Goal: Task Accomplishment & Management: Use online tool/utility

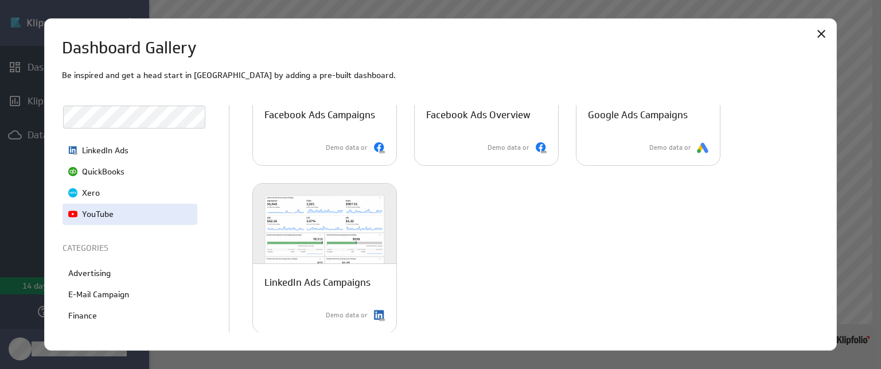
scroll to position [172, 0]
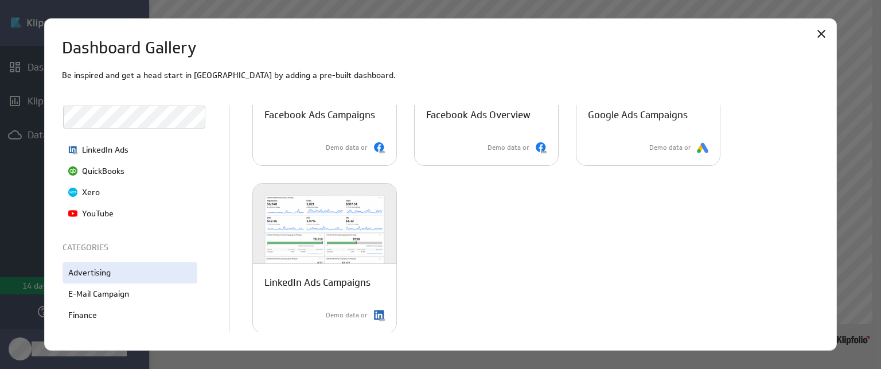
click at [120, 276] on div "Advertising" at bounding box center [130, 272] width 135 height 21
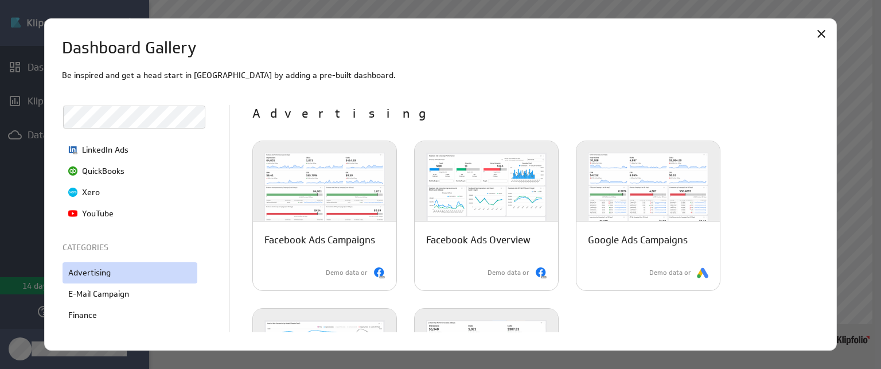
scroll to position [0, 0]
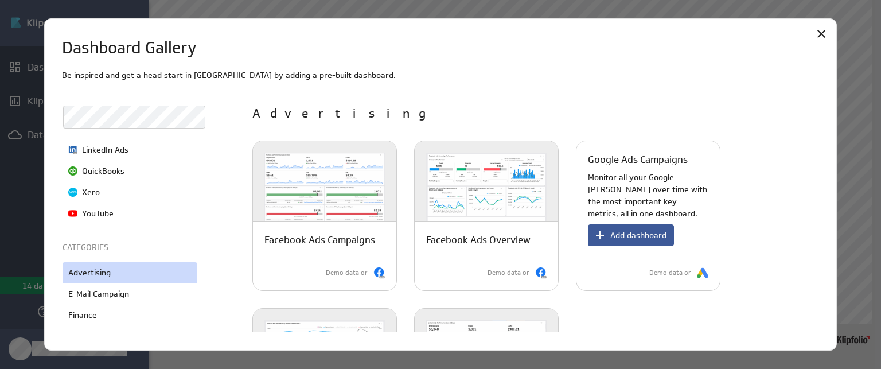
click at [627, 235] on span "Add dashboard" at bounding box center [638, 235] width 56 height 10
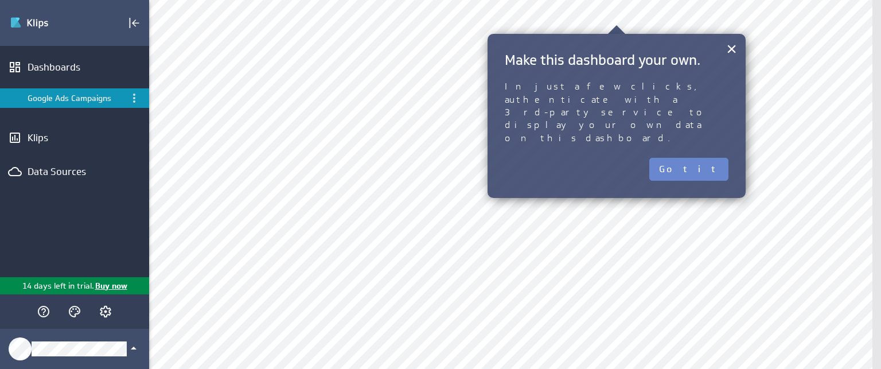
click at [703, 158] on button "Got it" at bounding box center [688, 169] width 79 height 23
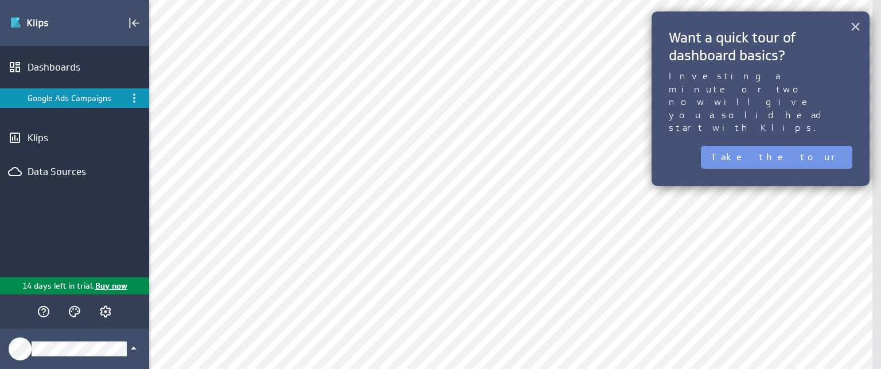
click at [853, 29] on button "×" at bounding box center [855, 26] width 11 height 23
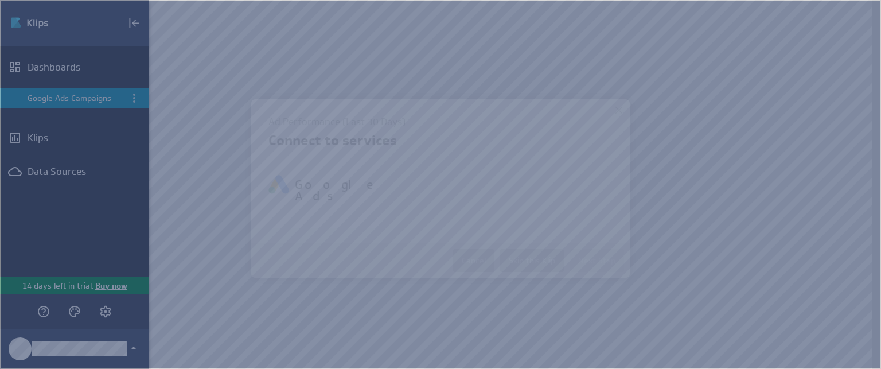
click at [691, 20] on body "(no message) Edit Dashboards Google Ads Campaigns Klips Data Sources 14 days le…" at bounding box center [440, 184] width 881 height 369
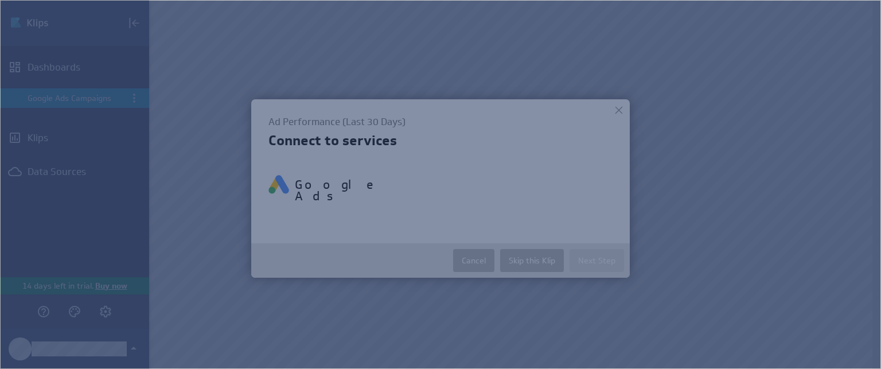
click at [617, 103] on div at bounding box center [618, 106] width 17 height 17
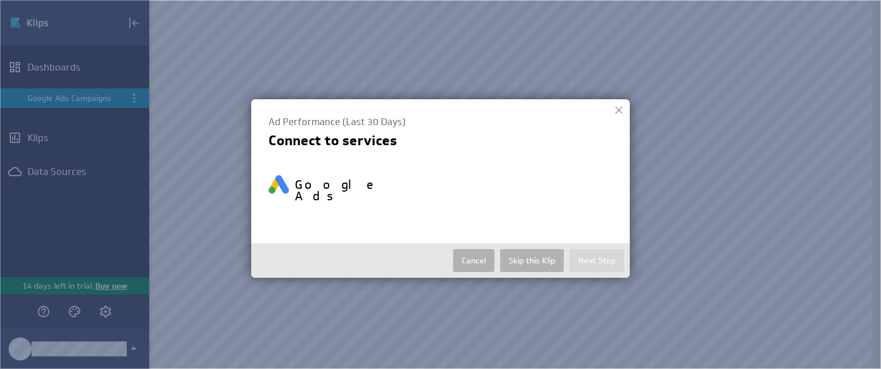
click at [622, 106] on div at bounding box center [618, 110] width 17 height 17
click at [617, 108] on div at bounding box center [618, 110] width 17 height 17
click at [474, 250] on button "Cancel" at bounding box center [473, 260] width 41 height 23
click at [476, 250] on button "Cancel" at bounding box center [473, 260] width 41 height 23
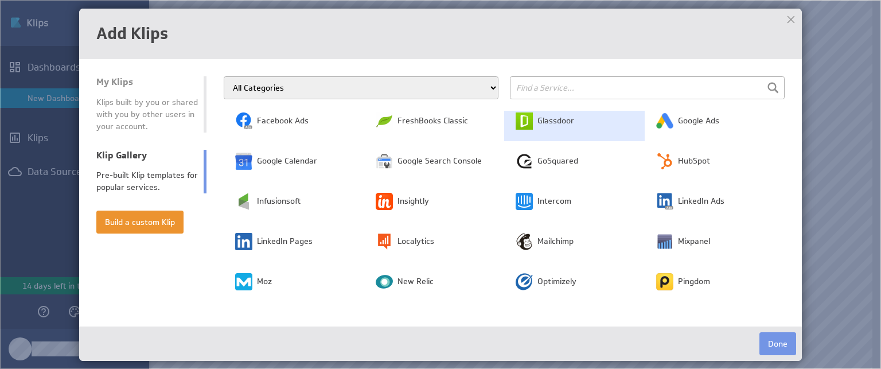
scroll to position [172, 0]
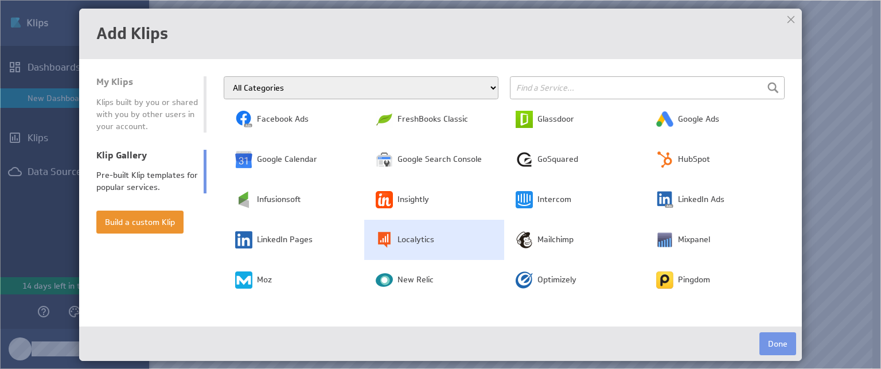
click at [418, 240] on span "Localytics" at bounding box center [416, 239] width 37 height 11
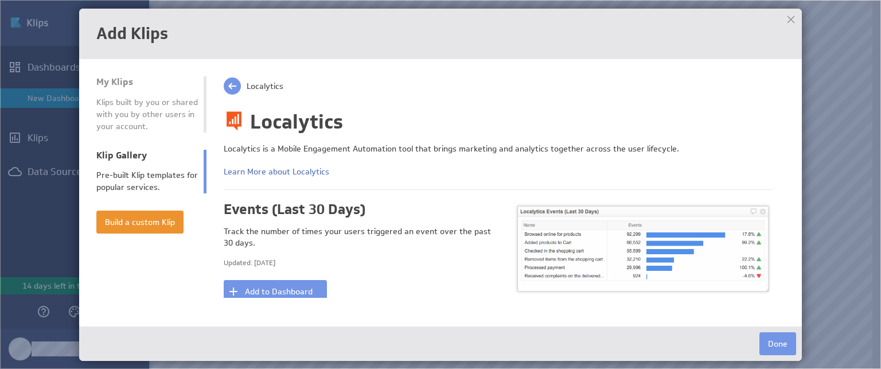
click at [787, 17] on div at bounding box center [791, 19] width 17 height 17
click at [155, 217] on button "Build a custom Klip" at bounding box center [139, 222] width 87 height 23
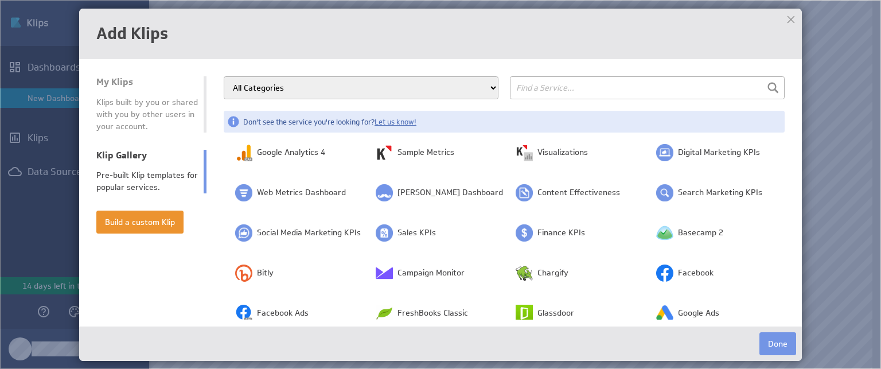
click at [434, 85] on select "All Categories Advertising Cloud Storage Customer Support Dashboard Gallery Dat…" at bounding box center [361, 87] width 275 height 23
click at [485, 82] on select "All Categories Advertising Cloud Storage Customer Support Dashboard Gallery Dat…" at bounding box center [361, 87] width 275 height 23
select select "advertising"
click at [224, 76] on select "All Categories Advertising Cloud Storage Customer Support Dashboard Gallery Dat…" at bounding box center [361, 87] width 275 height 23
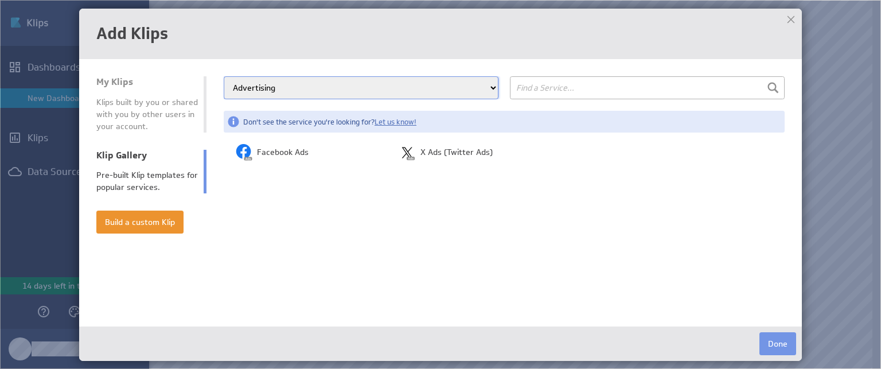
click at [337, 203] on div "Facebook Ads X Ads (Twitter Ads) There are no services for this selection." at bounding box center [504, 226] width 561 height 187
click at [491, 90] on select "All Categories Advertising Cloud Storage Customer Support Dashboard Gallery Dat…" at bounding box center [361, 87] width 275 height 23
click at [788, 18] on div at bounding box center [791, 19] width 17 height 17
click at [321, 84] on select "All Categories Advertising Cloud Storage Customer Support Dashboard Gallery Dat…" at bounding box center [361, 87] width 275 height 23
select select "all"
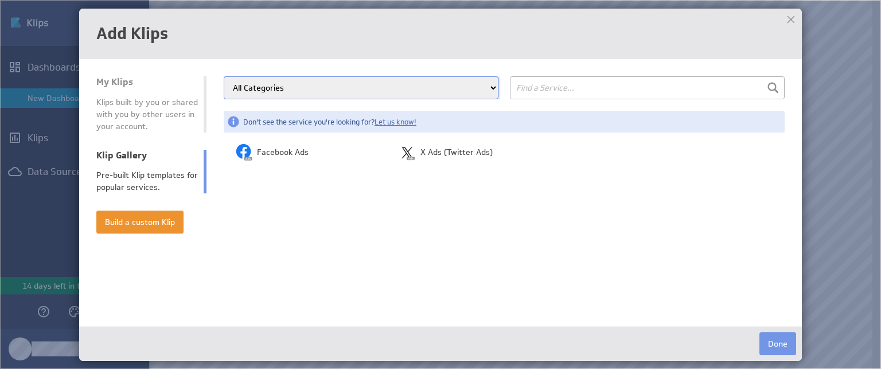
click at [224, 76] on select "All Categories Advertising Cloud Storage Customer Support Dashboard Gallery Dat…" at bounding box center [361, 87] width 275 height 23
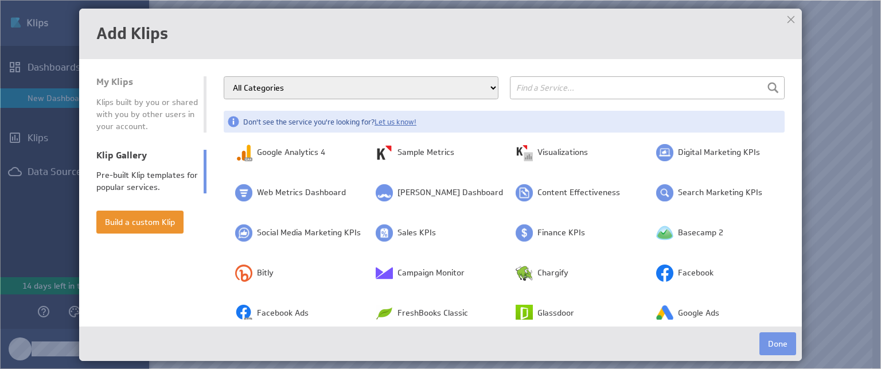
click at [786, 17] on div at bounding box center [791, 19] width 17 height 17
